Goal: Transaction & Acquisition: Book appointment/travel/reservation

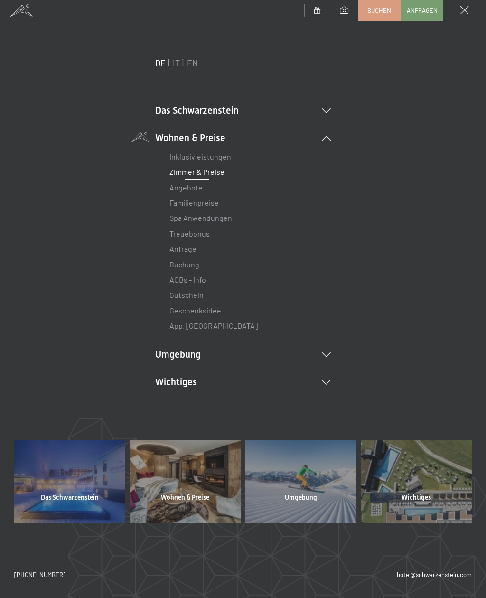
click at [321, 104] on li "Das Schwarzenstein Neuheiten im Schwarzenstein Ihre Gastgeber Premium Spa Gourm…" at bounding box center [243, 110] width 176 height 13
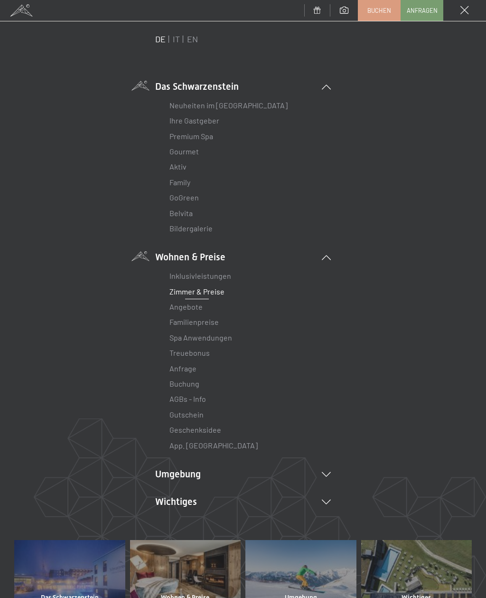
scroll to position [27, 0]
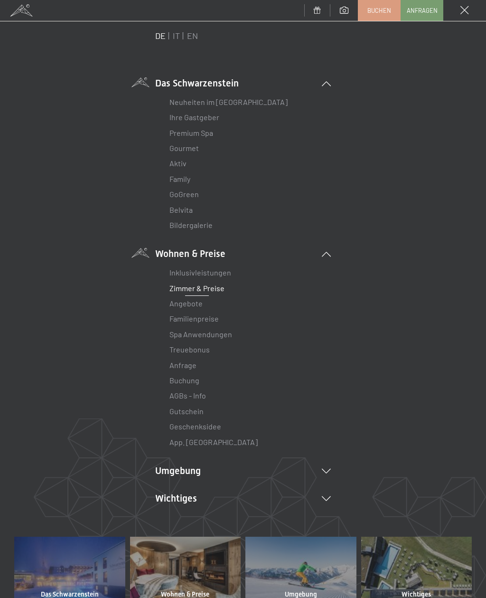
click at [323, 472] on li "Umgebung Das Ahrntal Ski & Winter Skifahren Skischule Wandern & Sommer Wandern …" at bounding box center [243, 470] width 176 height 13
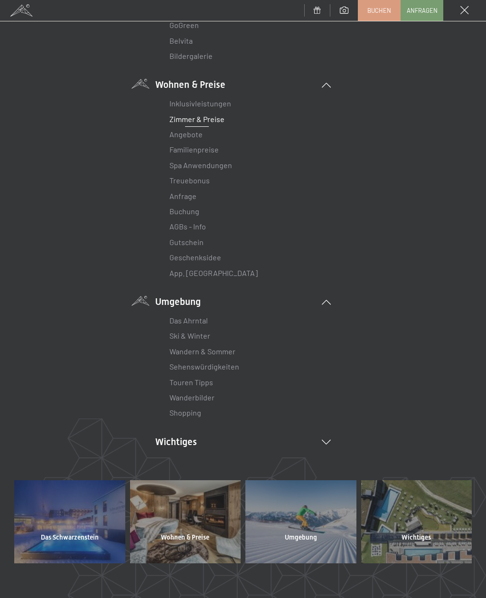
scroll to position [223, 0]
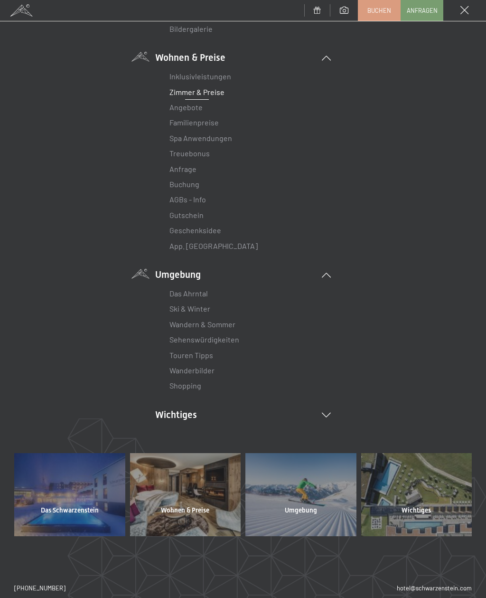
click at [318, 416] on li "Wichtiges Lage & Anreise Online bezahlen Webcam & Wetter Downloads" at bounding box center [243, 414] width 176 height 13
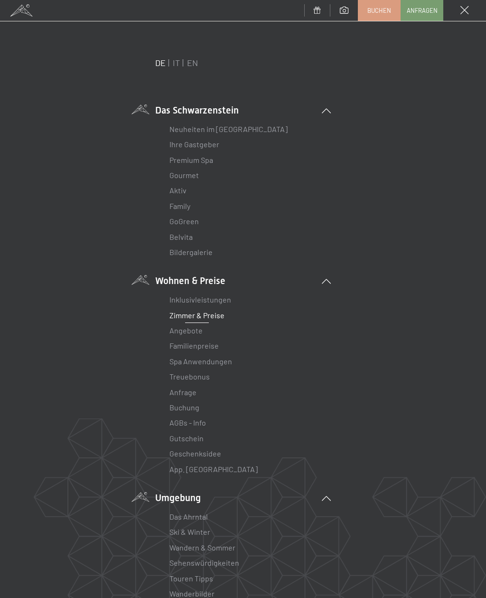
scroll to position [0, 0]
click at [182, 255] on link "Bildergalerie" at bounding box center [191, 251] width 43 height 9
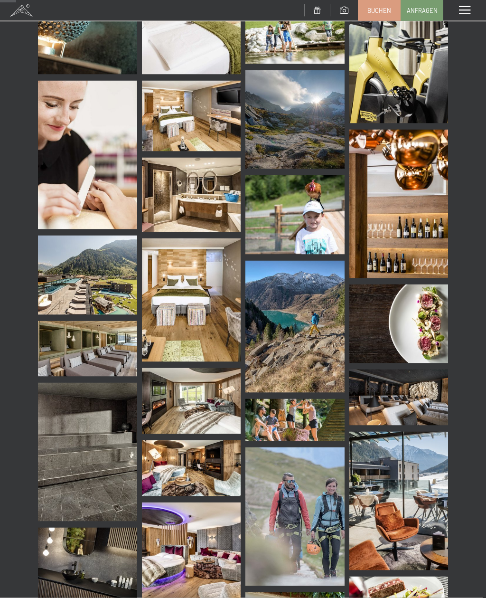
scroll to position [335, 0]
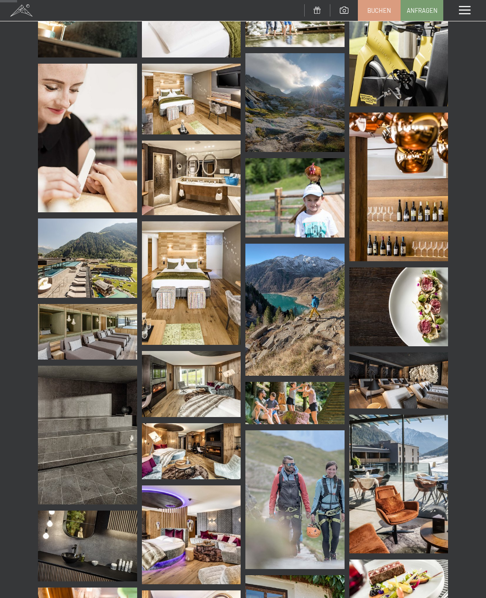
click at [77, 277] on img at bounding box center [87, 257] width 99 height 79
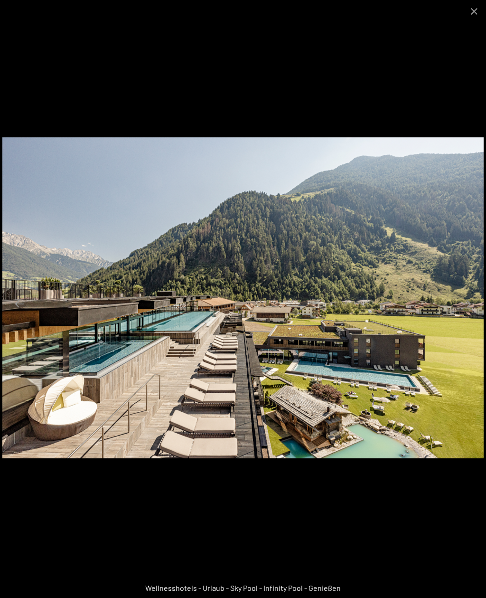
click at [467, 15] on button "Close gallery" at bounding box center [475, 11] width 24 height 22
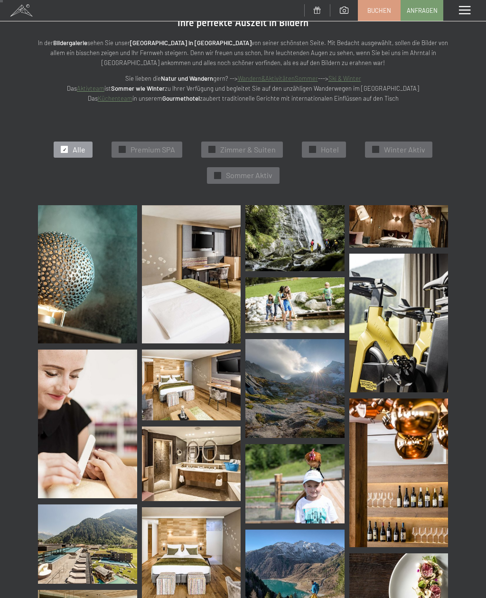
scroll to position [0, 0]
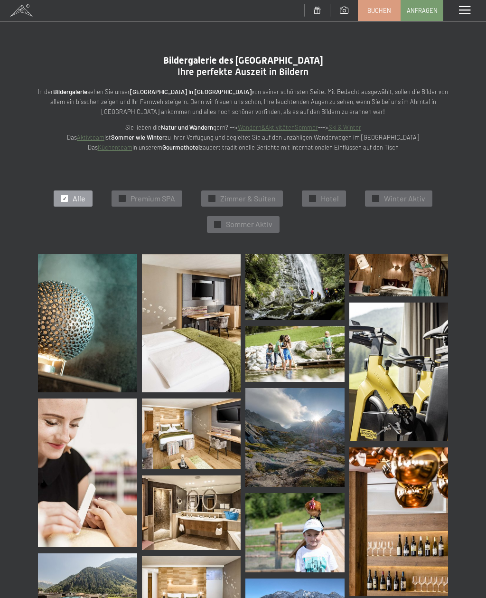
click at [468, 19] on div "Menü" at bounding box center [465, 10] width 43 height 21
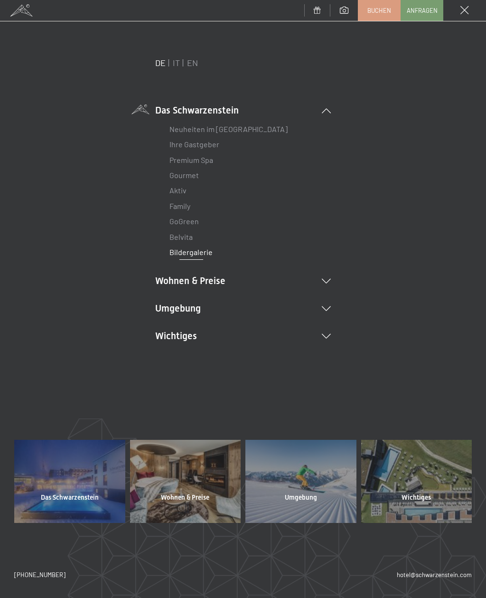
click at [180, 148] on link "Ihre Gastgeber" at bounding box center [195, 144] width 50 height 9
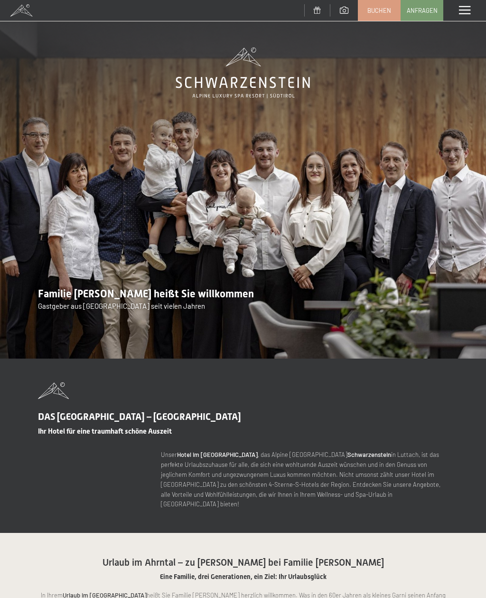
click at [465, 16] on div "Menü" at bounding box center [465, 10] width 43 height 21
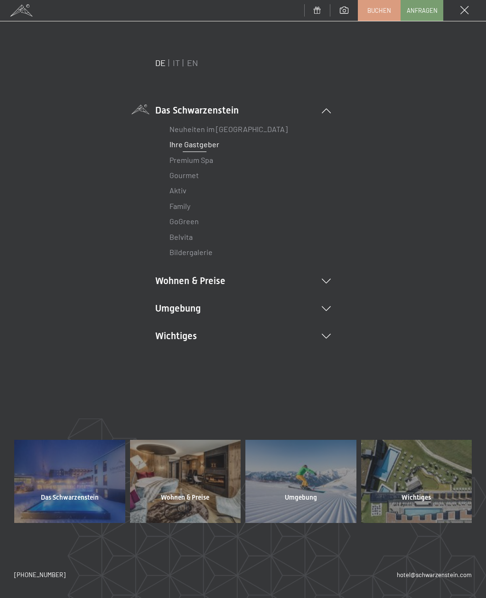
click at [176, 162] on link "Premium Spa" at bounding box center [192, 159] width 44 height 9
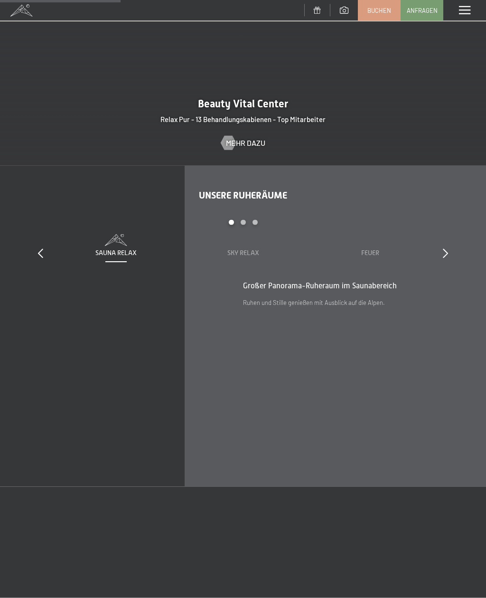
scroll to position [1154, 0]
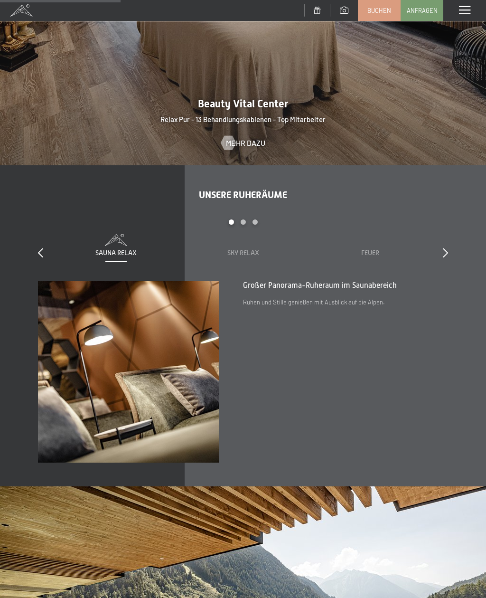
click at [230, 254] on div "Sky Relax" at bounding box center [243, 246] width 108 height 24
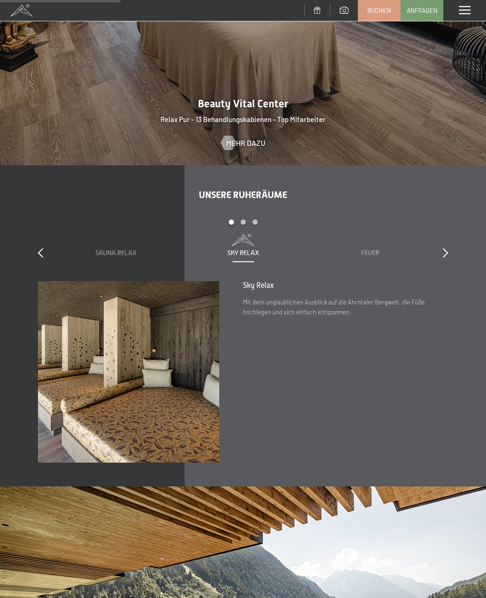
click at [102, 256] on span "Sauna Relax" at bounding box center [115, 253] width 41 height 8
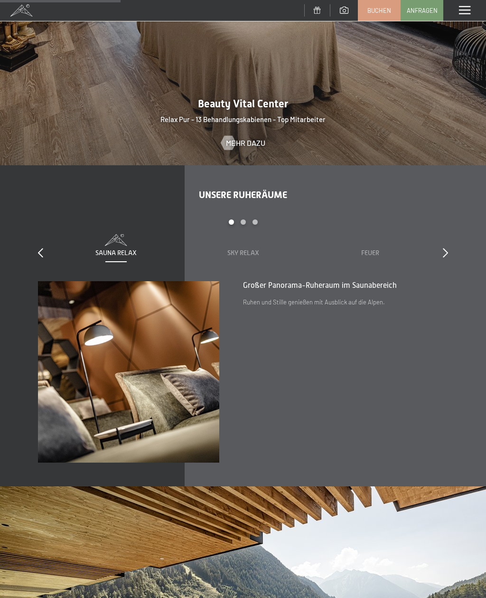
click at [371, 256] on span "Feuer" at bounding box center [370, 253] width 18 height 8
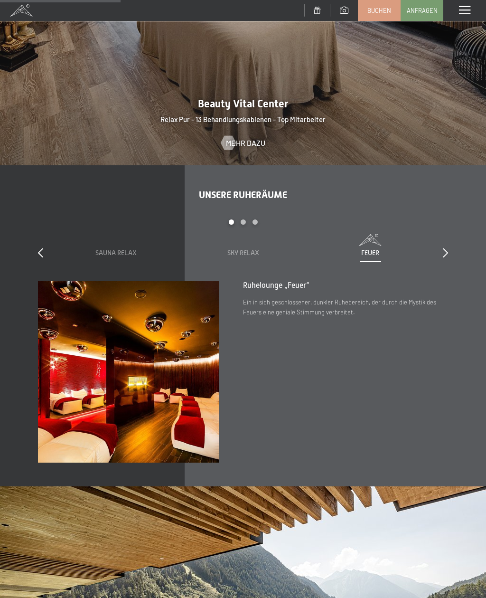
click at [446, 260] on div at bounding box center [445, 252] width 5 height 13
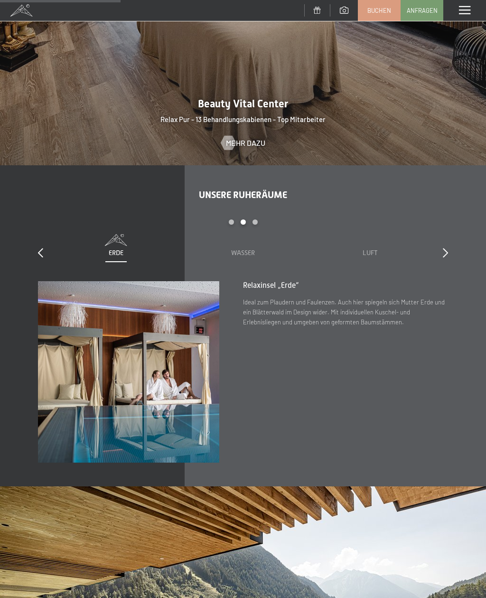
click at [230, 258] on div "Wasser" at bounding box center [243, 252] width 108 height 9
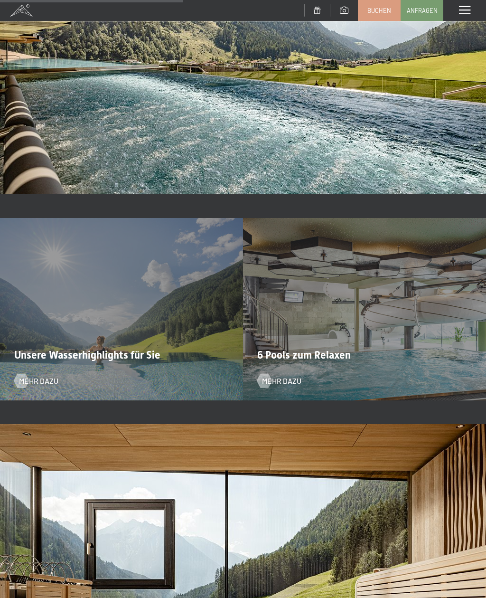
scroll to position [1751, 0]
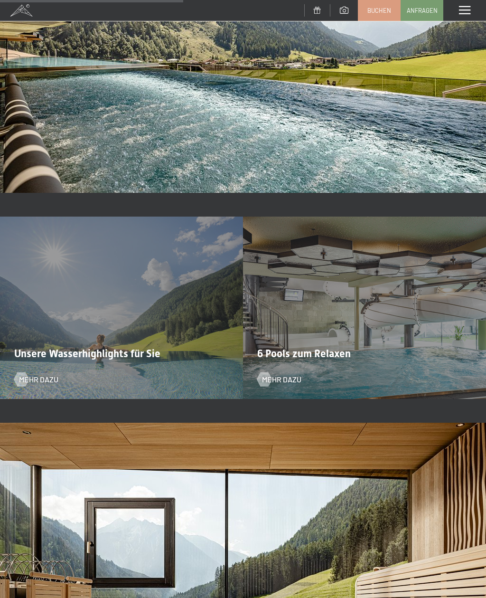
click at [281, 385] on span "Mehr dazu" at bounding box center [281, 379] width 39 height 10
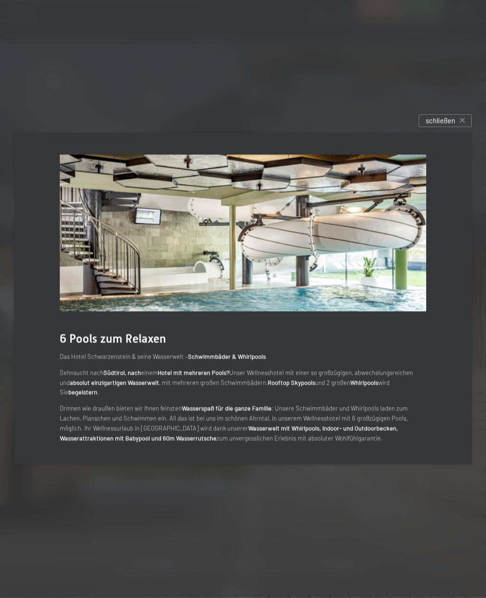
scroll to position [1928, 0]
click at [464, 127] on div "schließen" at bounding box center [445, 120] width 53 height 13
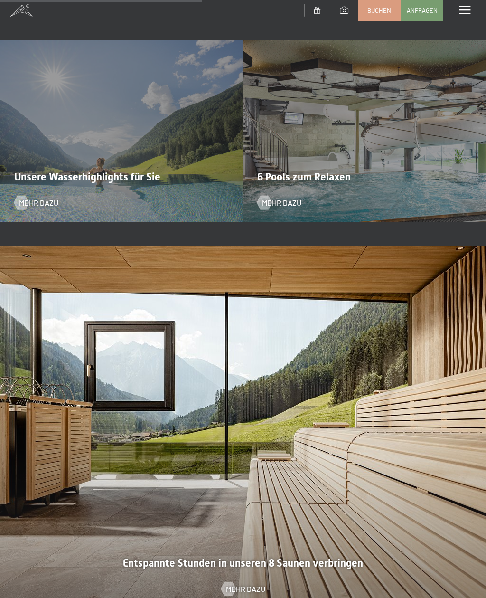
click at [33, 206] on span "Mehr dazu" at bounding box center [38, 203] width 39 height 10
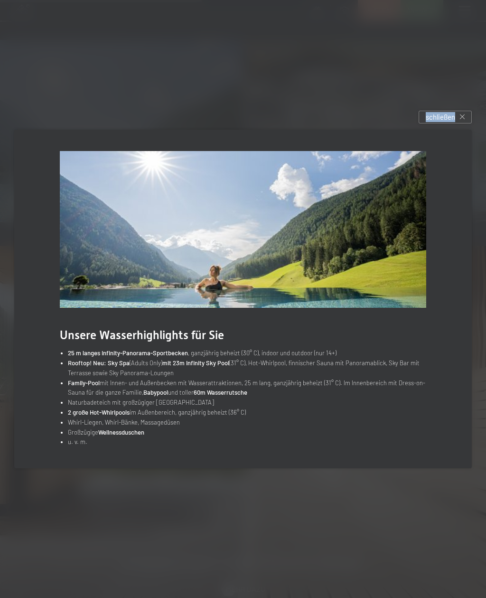
click at [415, 378] on li "Rooftop! Neu: Sky Spa (Adults Only) mit 23m Infinity Sky Pool (31° C), Hot-Whir…" at bounding box center [247, 368] width 358 height 20
click at [460, 123] on div "schließen" at bounding box center [445, 117] width 53 height 13
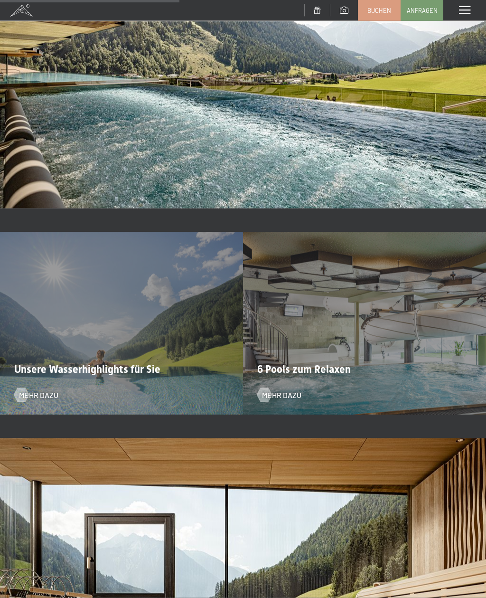
scroll to position [1725, 0]
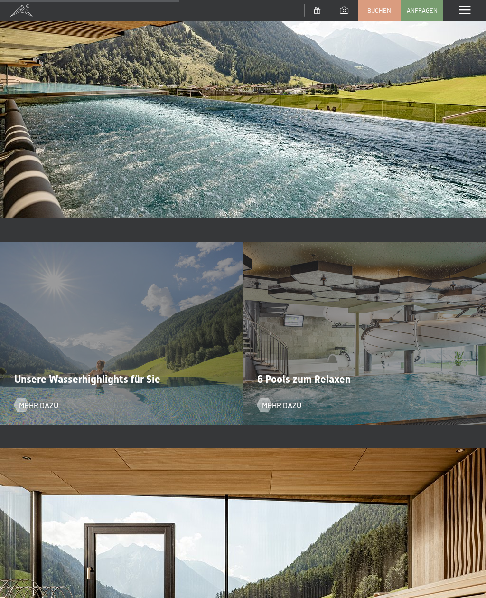
click at [471, 12] on span at bounding box center [464, 10] width 11 height 9
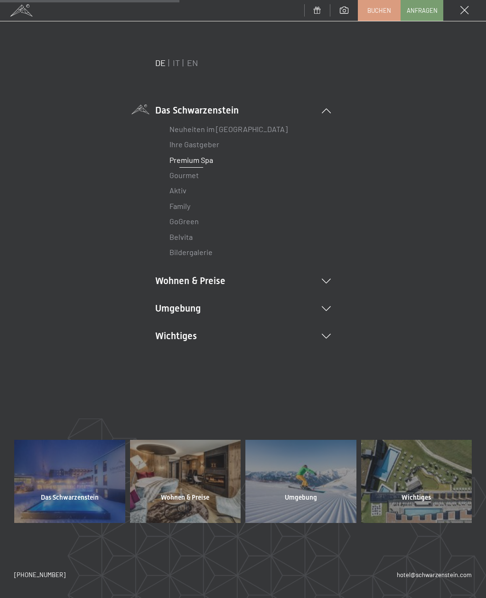
click at [338, 277] on div "DE IT EN Das Schwarzenstein Neuheiten im Schwarzenstein Ihre Gastgeber Premium …" at bounding box center [243, 216] width 458 height 318
click at [330, 279] on icon at bounding box center [326, 281] width 9 height 5
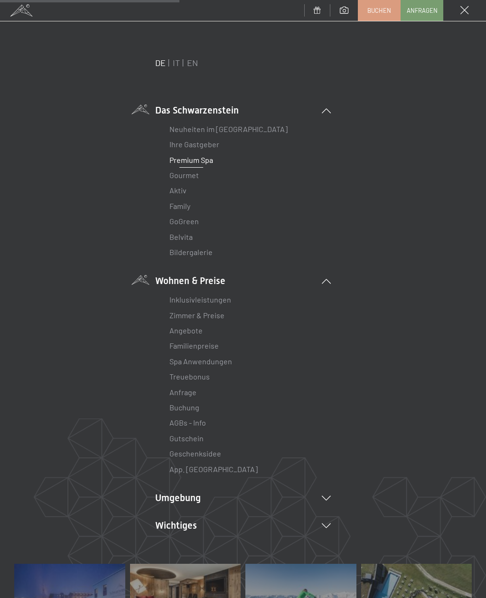
click at [378, 15] on link "Buchen" at bounding box center [380, 10] width 42 height 20
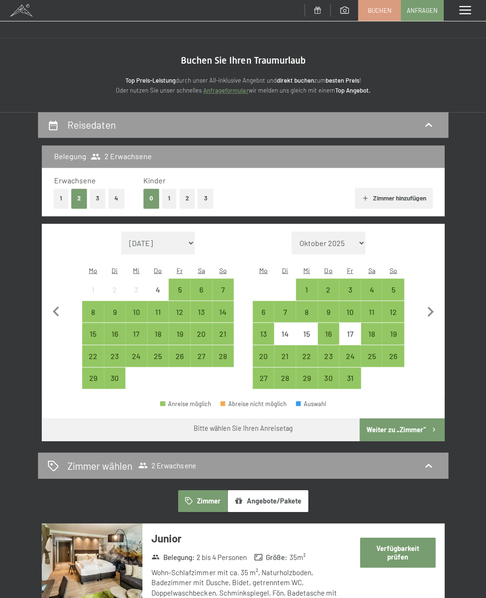
click at [167, 195] on button "1" at bounding box center [169, 198] width 15 height 19
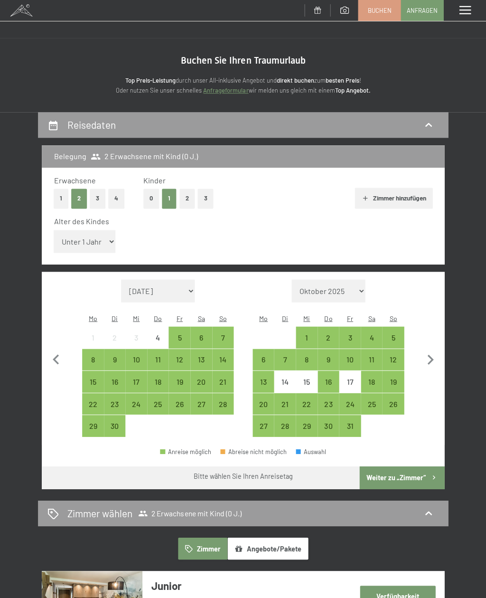
click at [431, 350] on icon "button" at bounding box center [430, 360] width 20 height 20
select select "2025-10-01"
select select "2025-11-01"
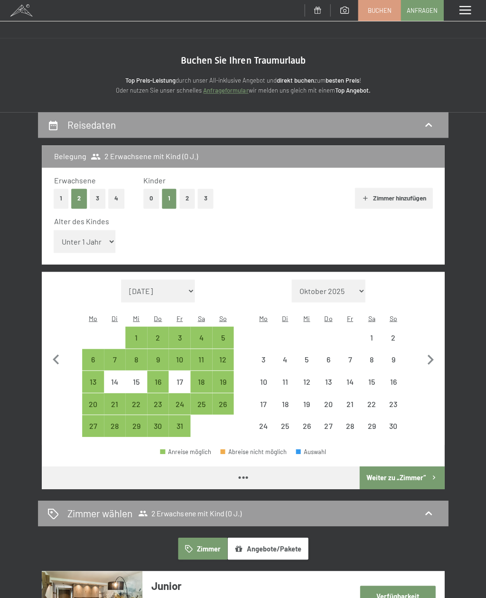
click at [431, 350] on icon "button" at bounding box center [430, 360] width 20 height 20
select select "2025-11-01"
select select "2025-12-01"
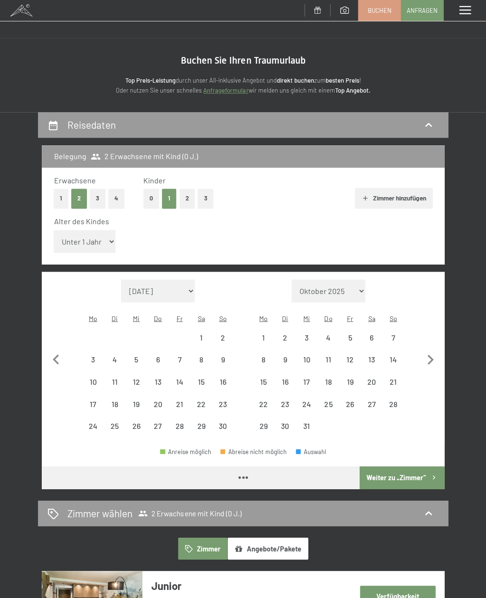
click at [434, 353] on icon "button" at bounding box center [430, 360] width 20 height 20
select select "2025-12-01"
select select "2026-01-01"
select select "2025-12-01"
select select "2026-01-01"
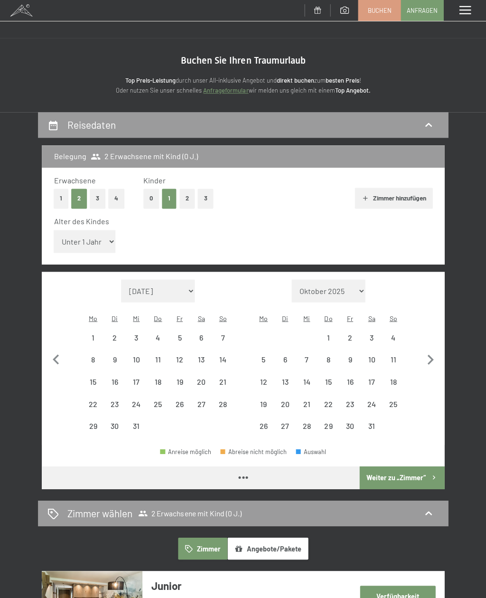
select select "2025-12-01"
select select "2026-01-01"
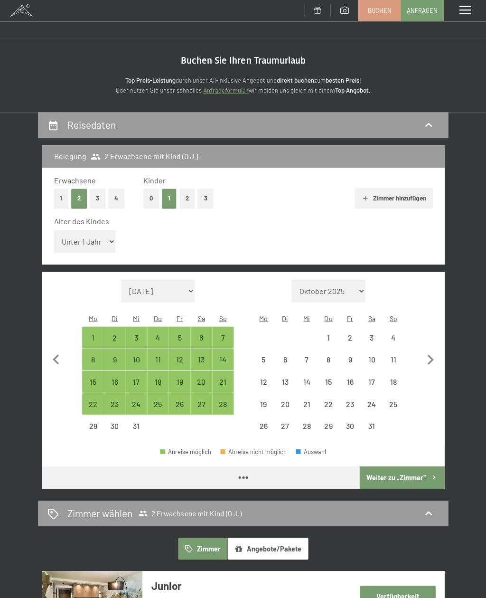
select select "2025-12-01"
select select "2026-01-01"
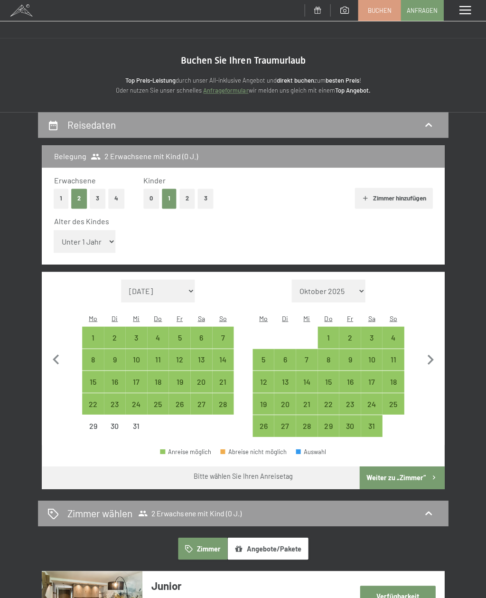
click at [363, 355] on div "10" at bounding box center [372, 365] width 20 height 20
select select "2025-12-01"
select select "2026-01-01"
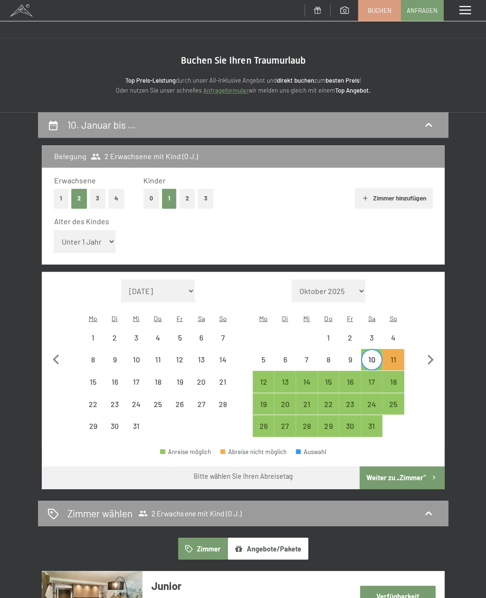
click at [370, 378] on div "17" at bounding box center [372, 388] width 20 height 20
select select "2025-12-01"
select select "2026-01-01"
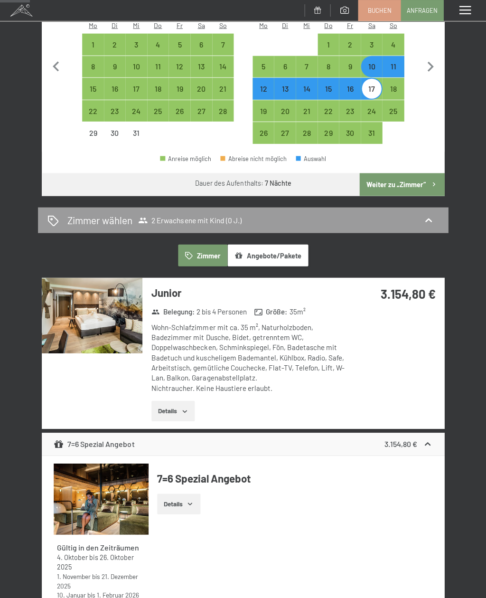
click at [83, 303] on img at bounding box center [92, 315] width 101 height 76
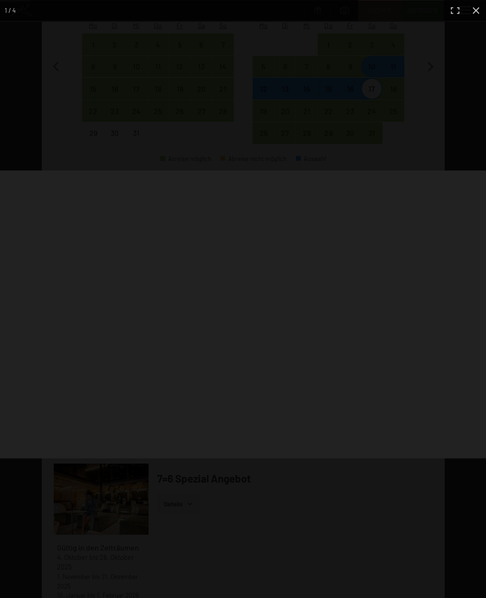
scroll to position [293, 0]
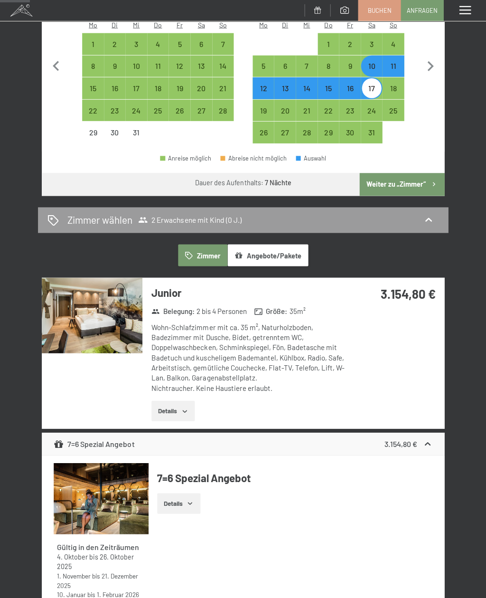
click at [480, 16] on div "Menü" at bounding box center [465, 10] width 43 height 21
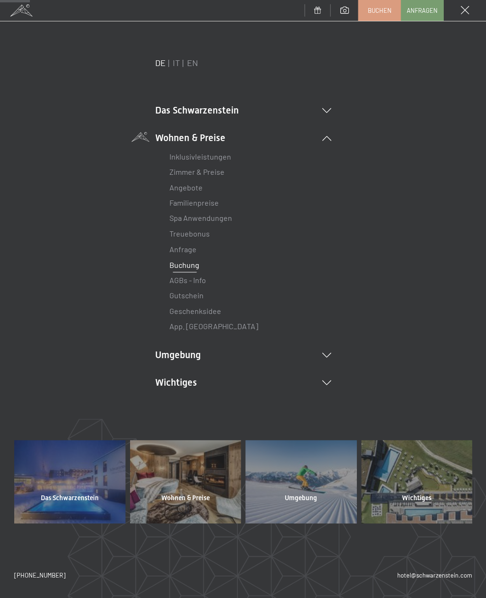
click at [336, 349] on div "DE IT EN Das Schwarzenstein Neuheiten im Schwarzenstein Ihre Gastgeber Premium …" at bounding box center [243, 239] width 458 height 364
click at [329, 359] on li "Umgebung Das Ahrntal Ski & Winter Skifahren Skischule Wandern & Sommer Wandern …" at bounding box center [243, 354] width 176 height 13
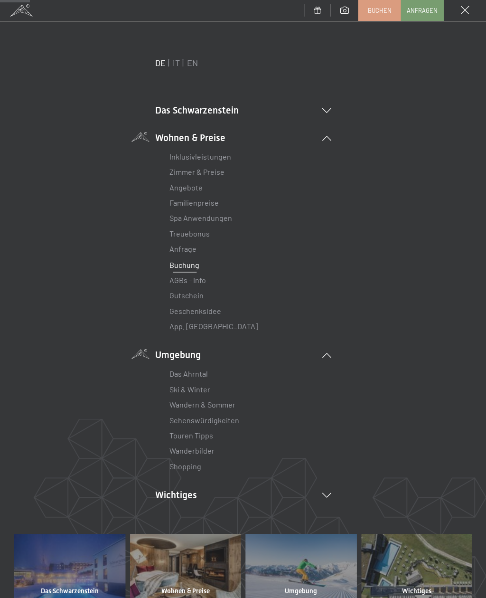
click at [329, 352] on icon at bounding box center [326, 354] width 9 height 5
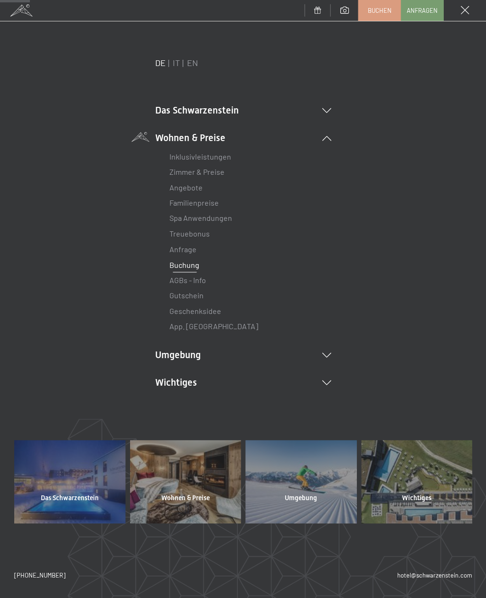
click at [329, 382] on icon at bounding box center [326, 382] width 9 height 5
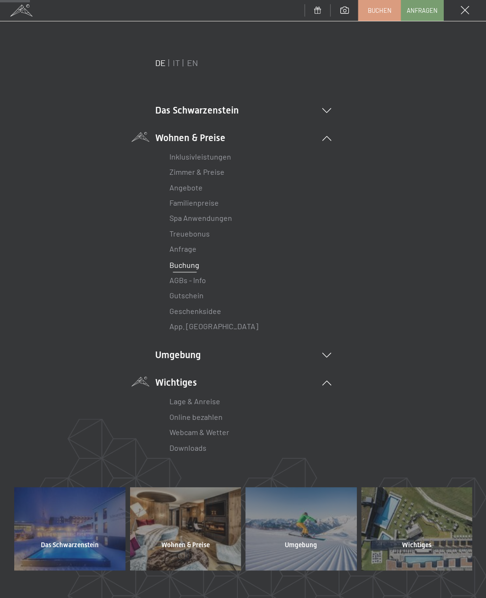
click at [175, 445] on link "Downloads" at bounding box center [188, 447] width 37 height 9
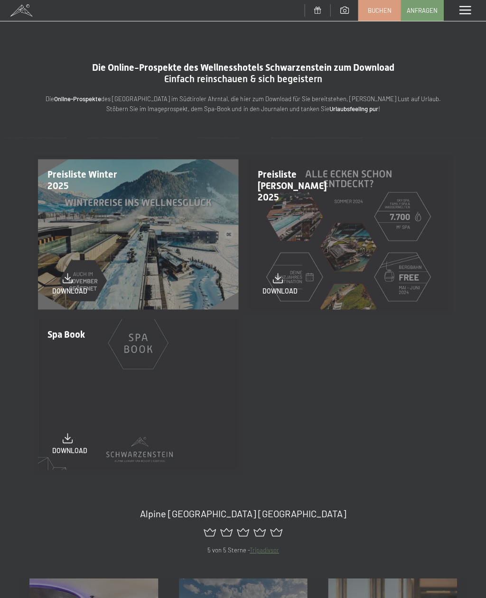
click at [457, 14] on div "Menü" at bounding box center [465, 10] width 43 height 21
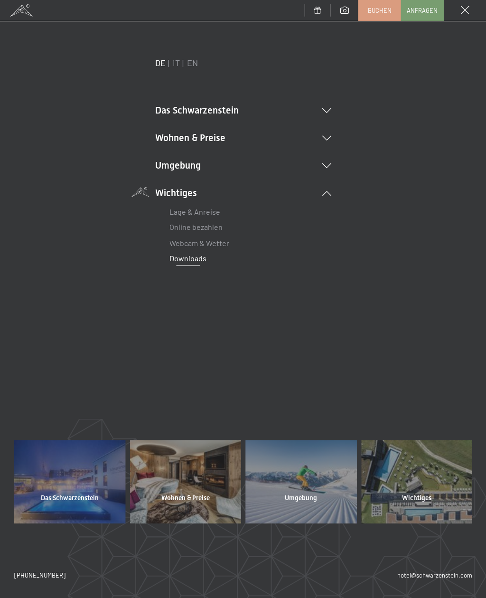
click at [317, 107] on li "Das Schwarzenstein Neuheiten im Schwarzenstein Ihre Gastgeber Premium Spa Gourm…" at bounding box center [243, 110] width 176 height 13
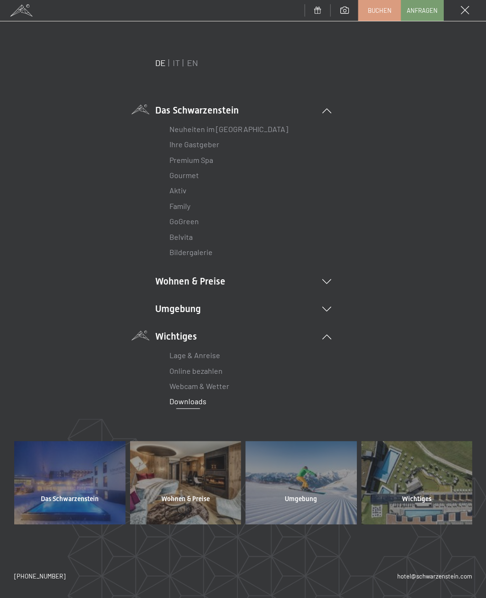
click at [180, 130] on link "Neuheiten im [GEOGRAPHIC_DATA]" at bounding box center [229, 128] width 118 height 9
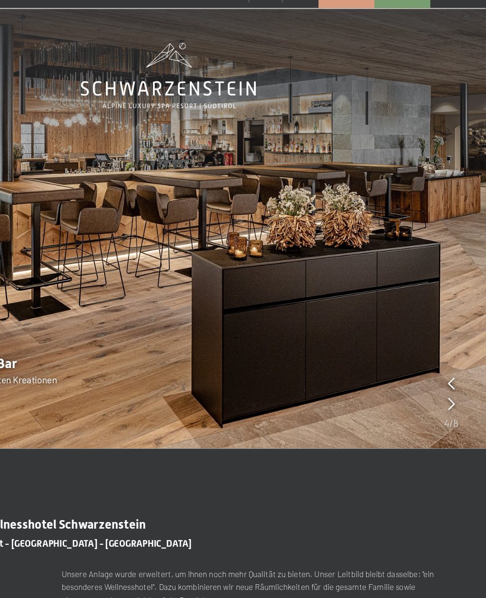
click at [457, 319] on icon at bounding box center [459, 323] width 5 height 9
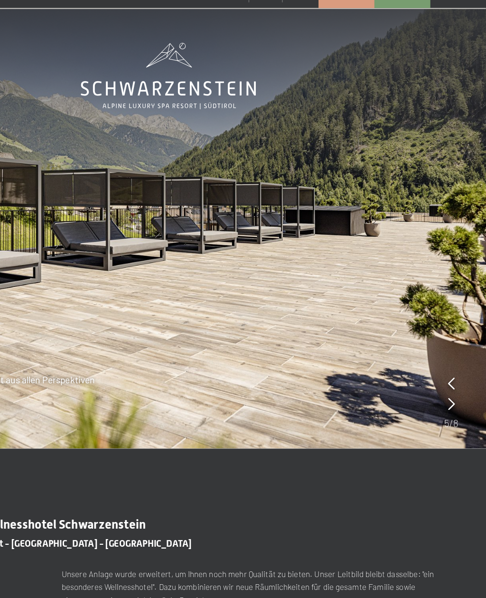
click at [455, 318] on div at bounding box center [460, 317] width 10 height 31
click at [457, 319] on icon at bounding box center [459, 323] width 5 height 9
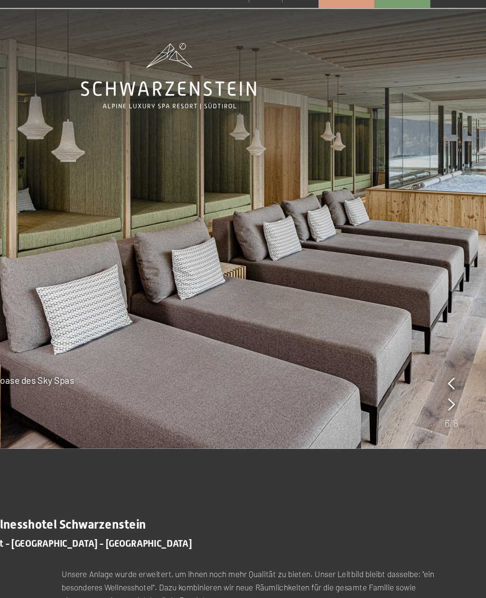
click at [457, 319] on icon at bounding box center [459, 323] width 5 height 9
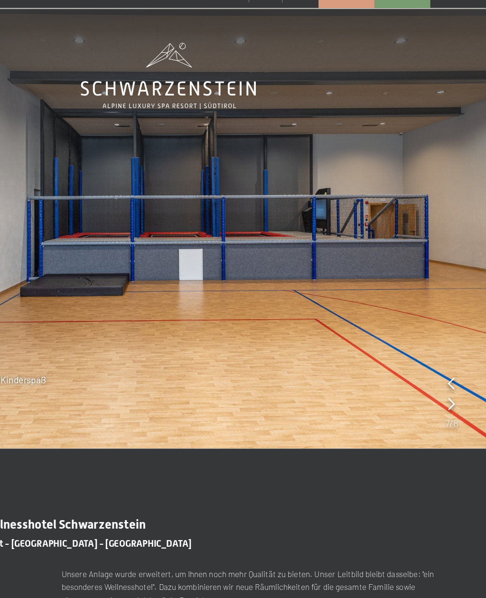
click at [457, 319] on icon at bounding box center [459, 323] width 5 height 9
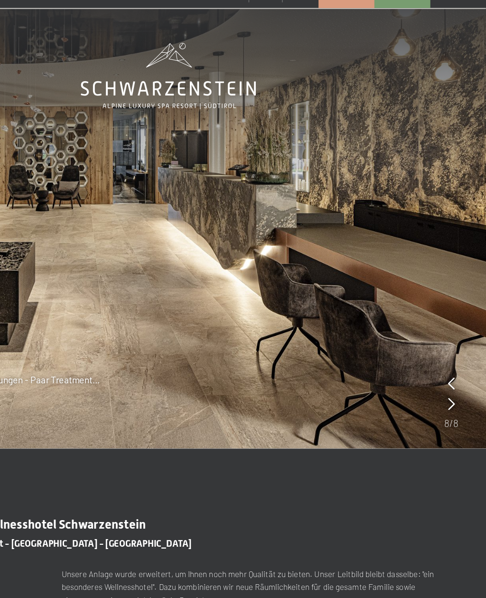
click at [457, 319] on icon at bounding box center [459, 323] width 5 height 9
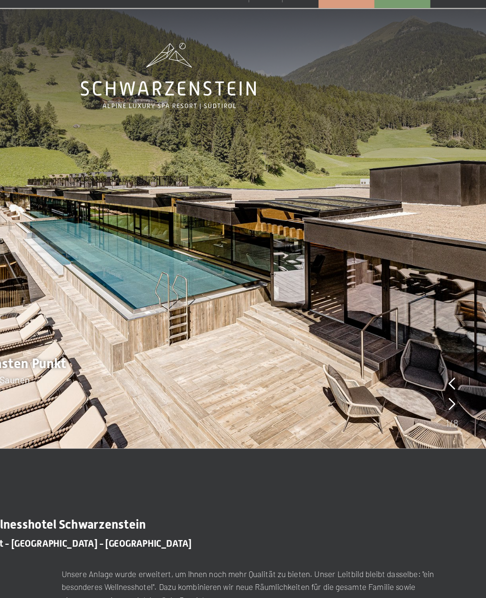
click at [458, 319] on icon at bounding box center [460, 323] width 5 height 9
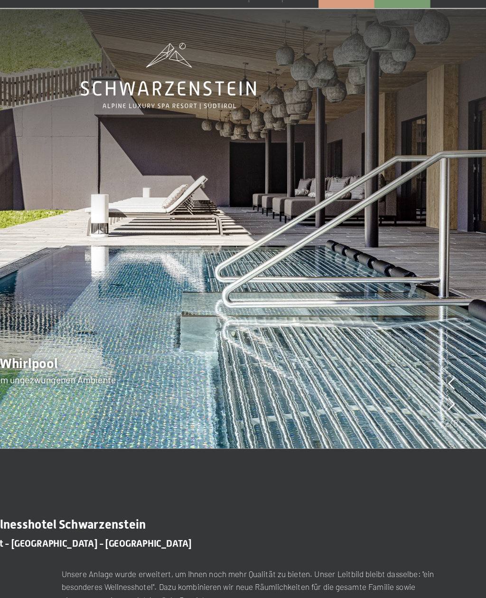
click at [457, 319] on icon at bounding box center [459, 323] width 5 height 9
